Goal: Use online tool/utility: Utilize a website feature to perform a specific function

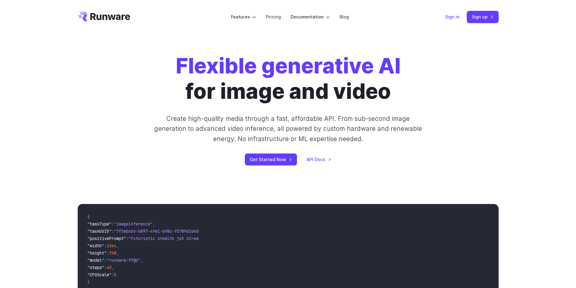
click at [458, 16] on link "Sign in" at bounding box center [452, 16] width 15 height 7
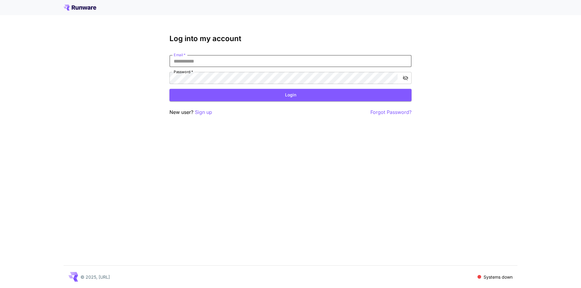
click at [183, 64] on input "Email   *" at bounding box center [290, 61] width 242 height 12
type input "**********"
click button "Login" at bounding box center [290, 95] width 242 height 12
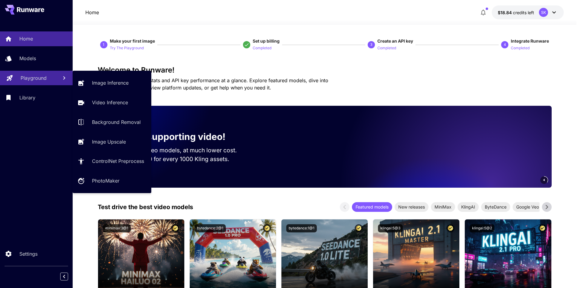
click at [54, 82] on link "Playground" at bounding box center [36, 78] width 73 height 15
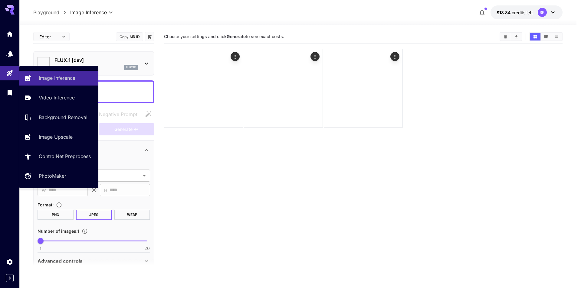
type input "**********"
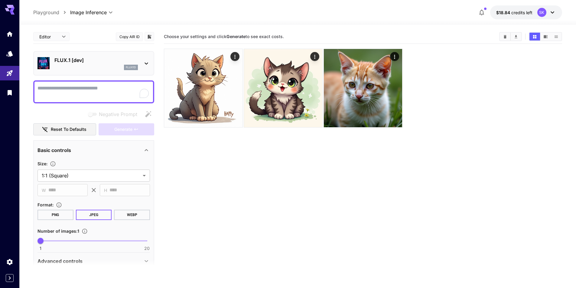
click at [273, 176] on section "Choose your settings and click Generate to see exact costs." at bounding box center [363, 174] width 399 height 288
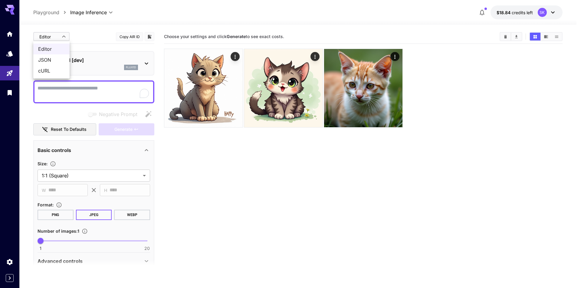
click at [63, 36] on body "**********" at bounding box center [290, 168] width 581 height 336
click at [63, 36] on div at bounding box center [290, 144] width 581 height 288
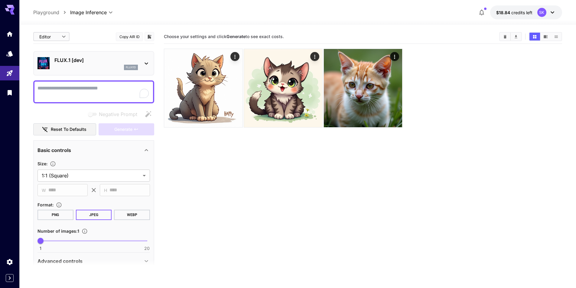
click at [70, 91] on textarea "Negative Prompt" at bounding box center [94, 92] width 113 height 15
type textarea "***"
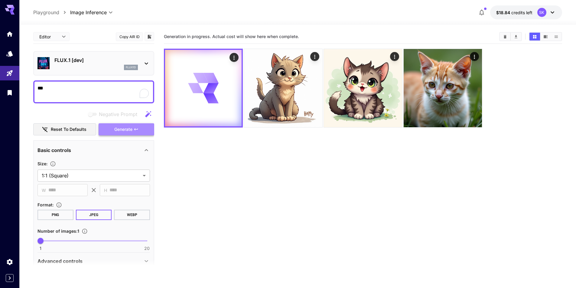
click at [129, 128] on span "Generate" at bounding box center [123, 130] width 18 height 8
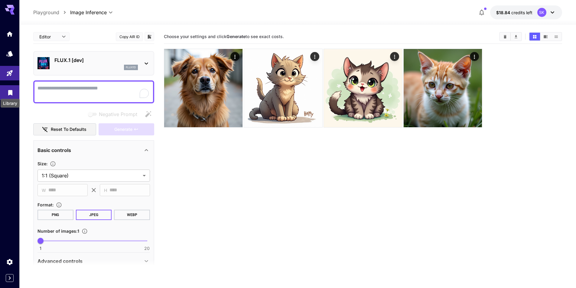
click at [10, 93] on icon "Library" at bounding box center [10, 90] width 7 height 7
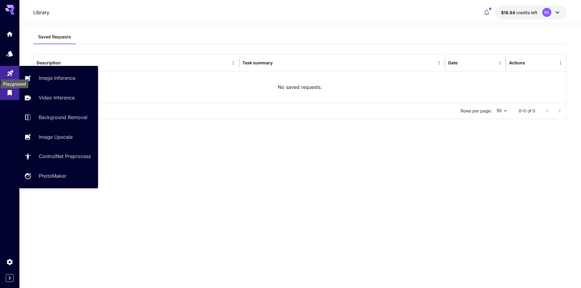
click at [13, 72] on icon "Playground" at bounding box center [10, 71] width 7 height 7
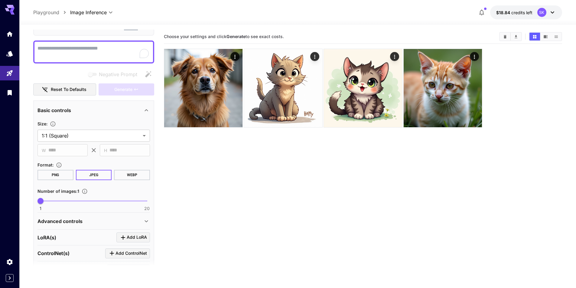
scroll to position [30, 0]
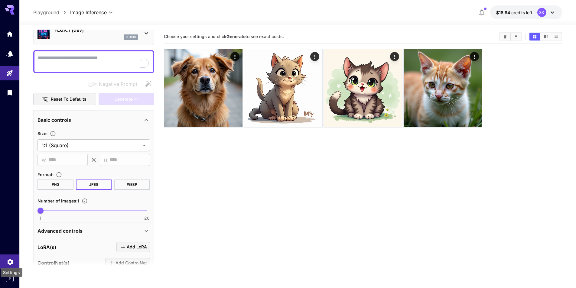
click at [11, 262] on icon "Settings" at bounding box center [10, 260] width 7 height 7
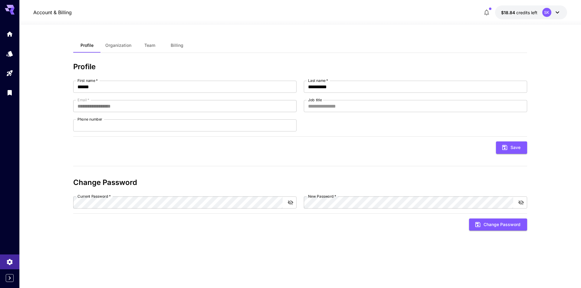
click at [560, 13] on icon at bounding box center [557, 12] width 7 height 7
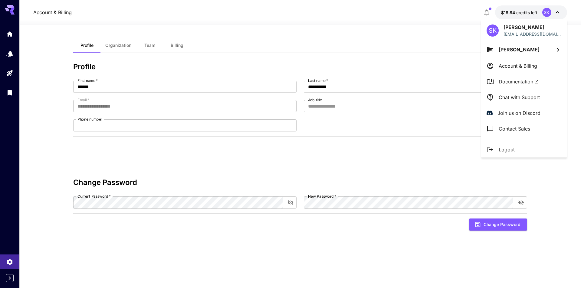
click at [560, 13] on div at bounding box center [290, 144] width 581 height 288
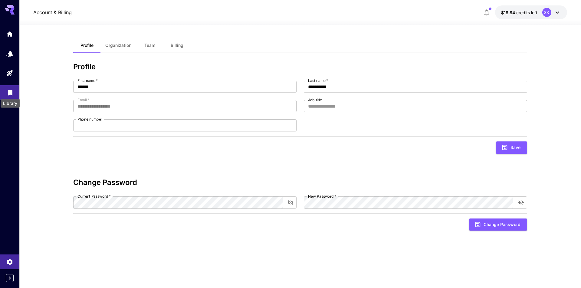
click at [12, 94] on icon "Library" at bounding box center [10, 90] width 4 height 5
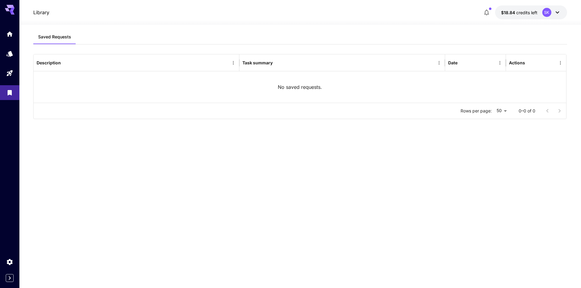
click at [556, 13] on icon at bounding box center [558, 12] width 4 height 2
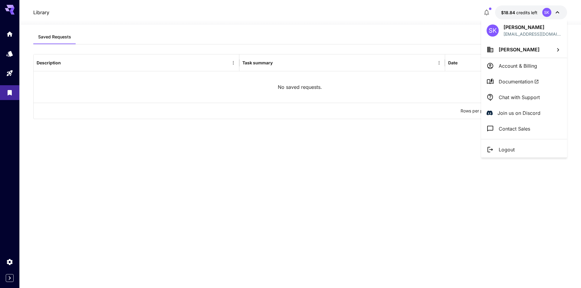
click at [559, 11] on div at bounding box center [290, 144] width 581 height 288
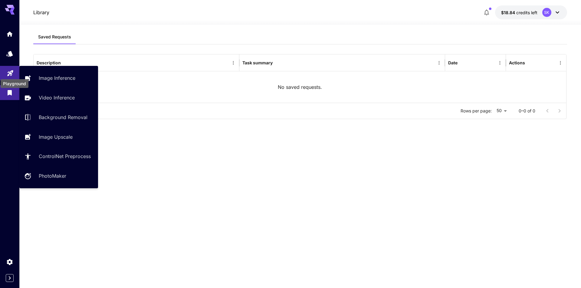
click at [13, 74] on icon "Playground" at bounding box center [10, 71] width 7 height 7
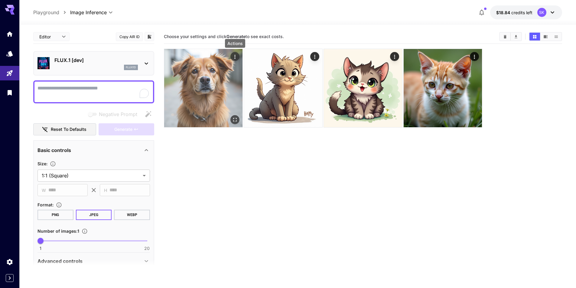
click at [235, 54] on icon "Actions" at bounding box center [235, 57] width 6 height 6
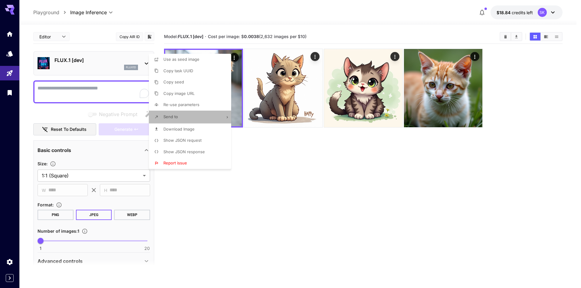
click at [211, 116] on li "Send to" at bounding box center [192, 117] width 86 height 13
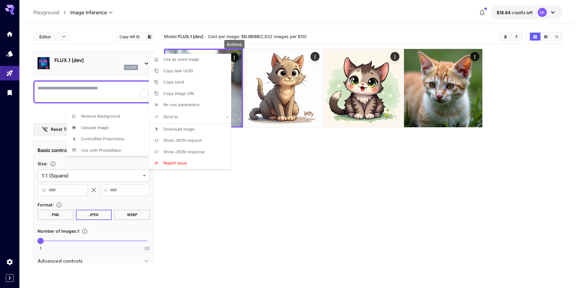
click at [268, 146] on div at bounding box center [290, 144] width 581 height 288
click at [262, 153] on div at bounding box center [290, 144] width 581 height 288
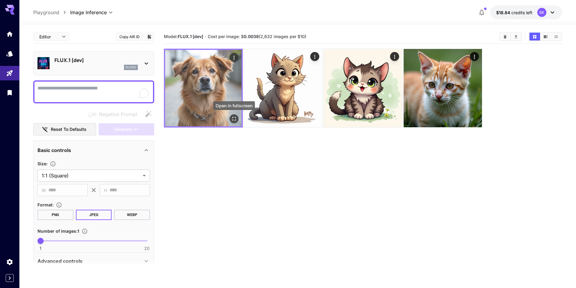
click at [235, 118] on icon "Open in fullscreen" at bounding box center [234, 119] width 4 height 4
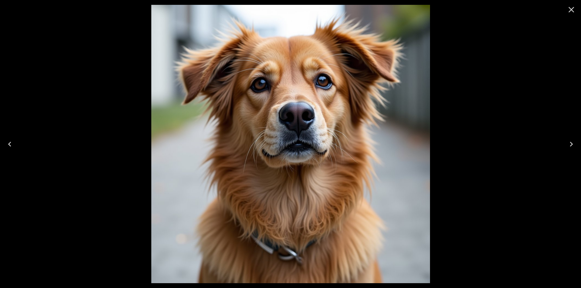
click at [573, 8] on icon "Close" at bounding box center [572, 10] width 6 height 6
